Goal: Task Accomplishment & Management: Complete application form

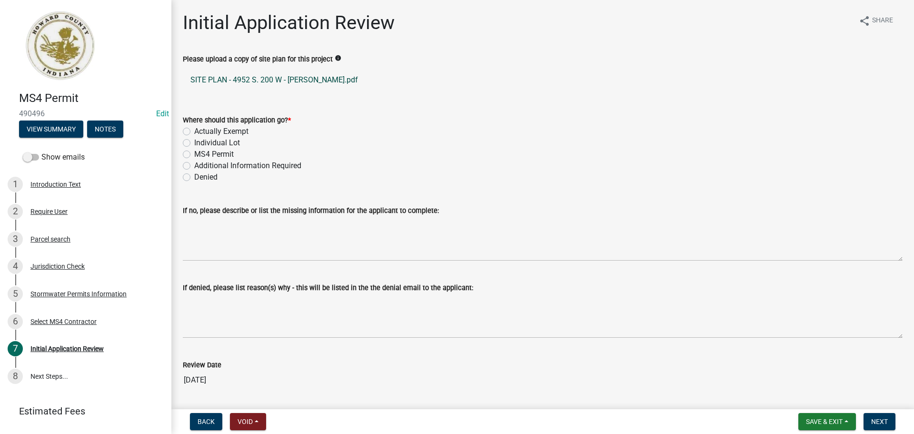
click at [292, 85] on link "SITE PLAN - 4952 S. 200 W - FOUST.pdf" at bounding box center [543, 80] width 720 height 23
click at [79, 206] on div "2 Require User" at bounding box center [82, 211] width 149 height 15
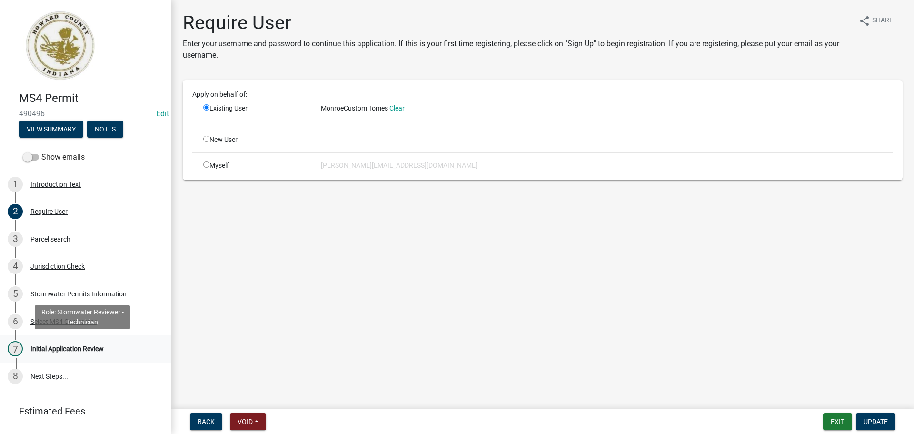
click at [94, 347] on div "Initial Application Review" at bounding box center [66, 348] width 73 height 7
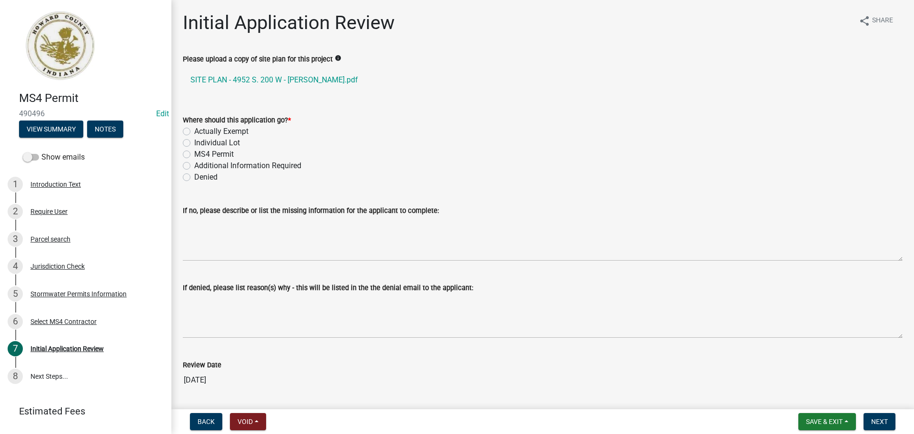
click at [237, 130] on label "Actually Exempt" at bounding box center [221, 131] width 54 height 11
click at [200, 130] on input "Actually Exempt" at bounding box center [197, 129] width 6 height 6
radio input "true"
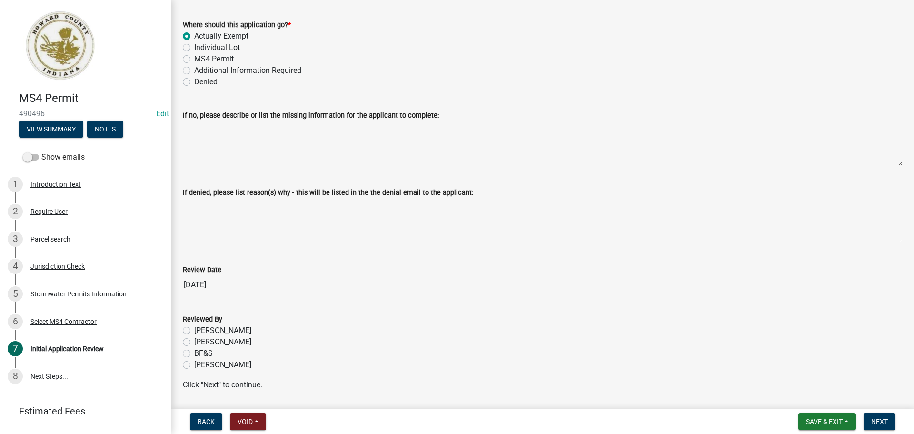
scroll to position [125, 0]
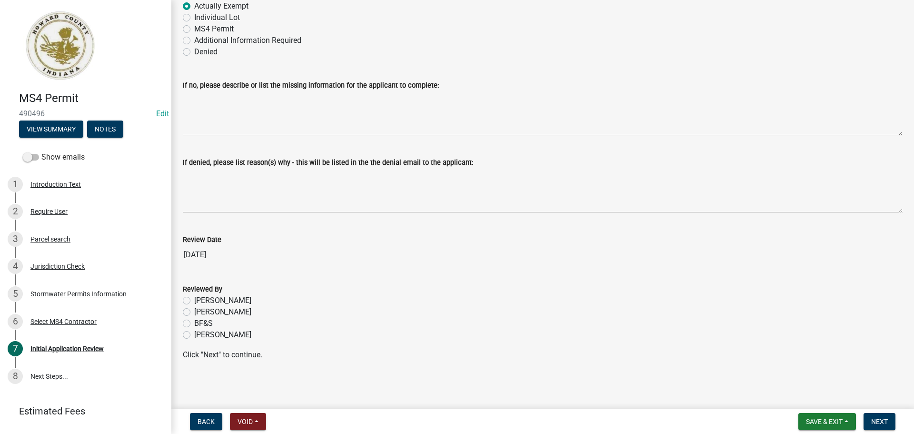
click at [223, 332] on label "Hayden Vest" at bounding box center [222, 334] width 57 height 11
click at [200, 332] on input "Hayden Vest" at bounding box center [197, 332] width 6 height 6
radio input "true"
click at [877, 419] on span "Next" at bounding box center [879, 422] width 17 height 8
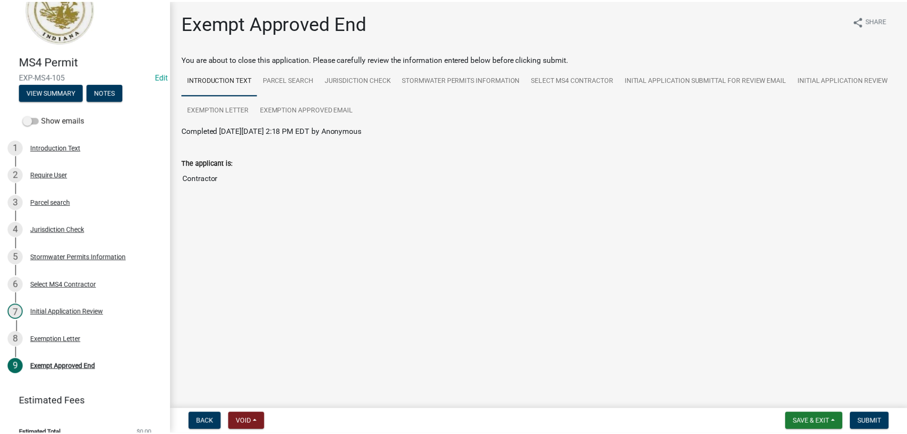
scroll to position [48, 0]
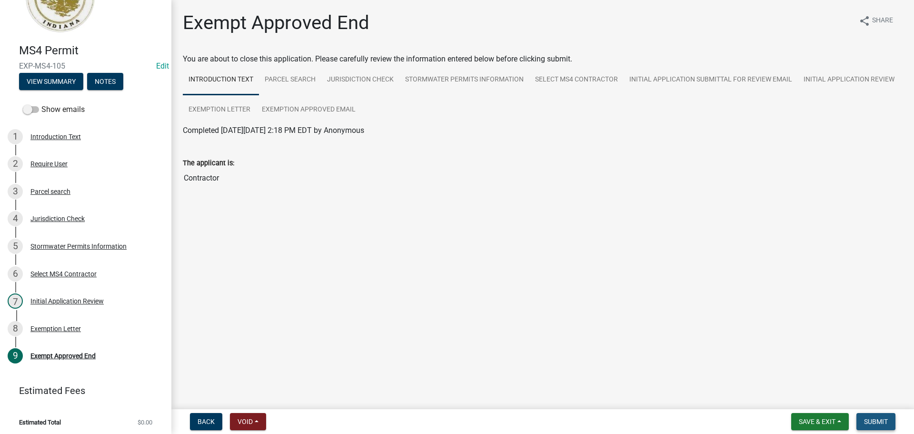
click at [876, 419] on span "Submit" at bounding box center [876, 422] width 24 height 8
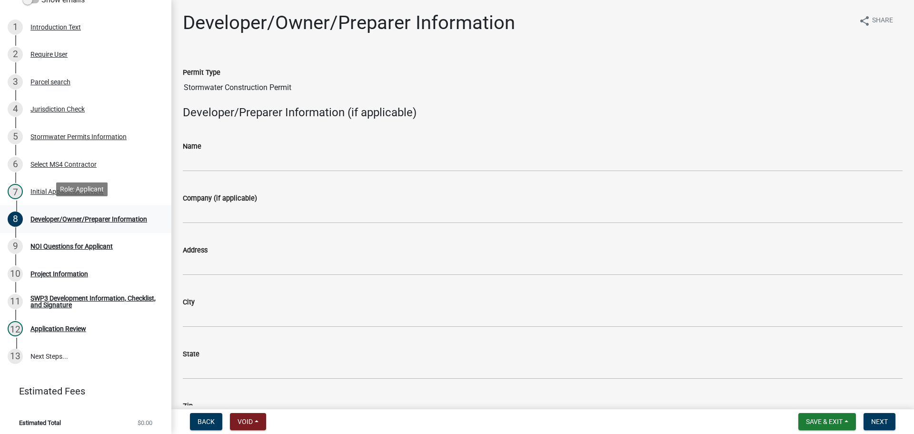
scroll to position [160, 0]
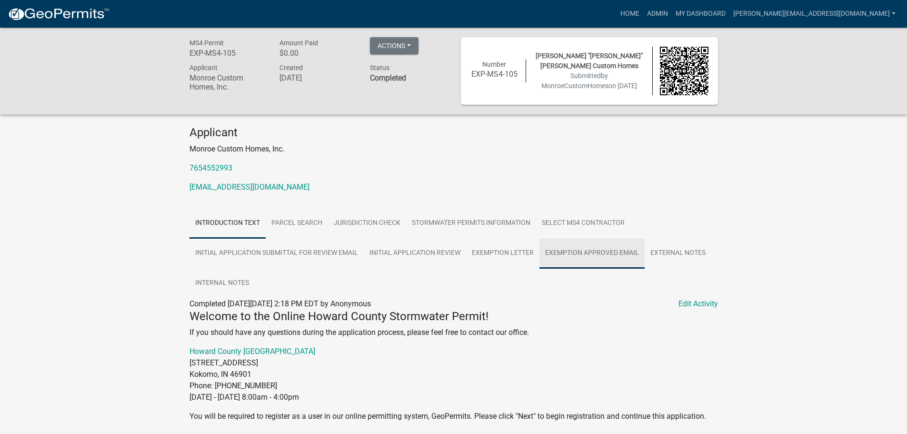
click at [586, 255] on link "Exemption Approved Email" at bounding box center [591, 253] width 105 height 30
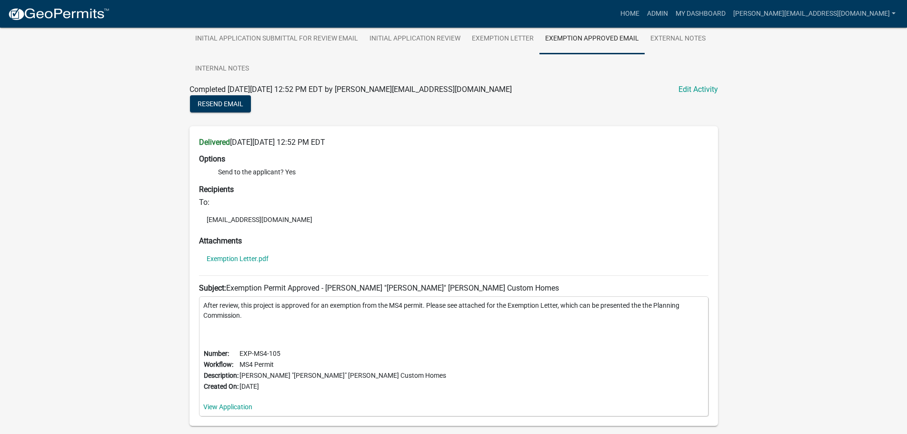
scroll to position [238, 0]
